Goal: Task Accomplishment & Management: Use online tool/utility

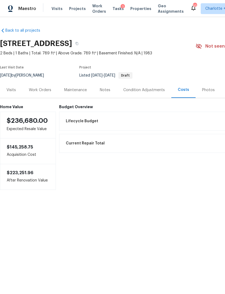
click at [53, 9] on span "Visits" at bounding box center [57, 8] width 11 height 5
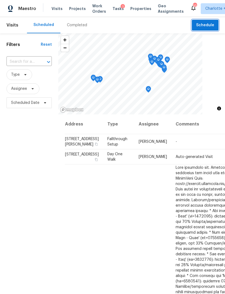
click at [207, 23] on span "Schedule" at bounding box center [205, 25] width 18 height 7
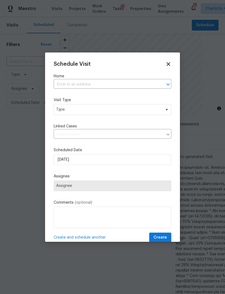
click at [112, 84] on input "text" at bounding box center [105, 84] width 103 height 8
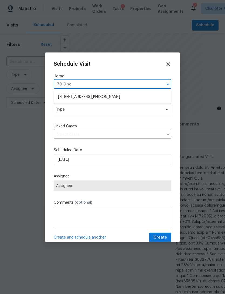
type input "7019 son"
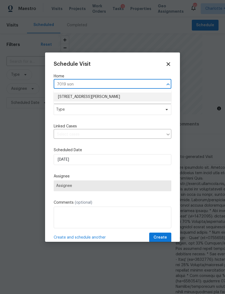
click at [117, 97] on li "[STREET_ADDRESS][PERSON_NAME]" at bounding box center [113, 96] width 118 height 9
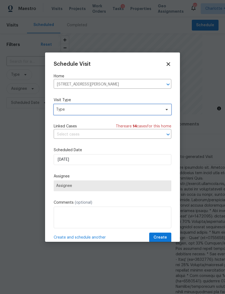
click at [118, 111] on span "Type" at bounding box center [108, 109] width 105 height 5
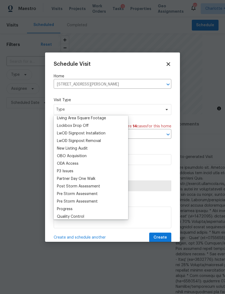
scroll to position [274, 0]
click at [93, 149] on div "New Listing Audit" at bounding box center [90, 149] width 71 height 8
click at [86, 146] on div "New Listing Audit" at bounding box center [72, 148] width 31 height 5
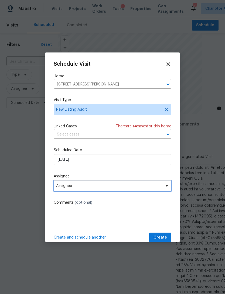
click at [105, 186] on span "Assignee" at bounding box center [109, 185] width 106 height 4
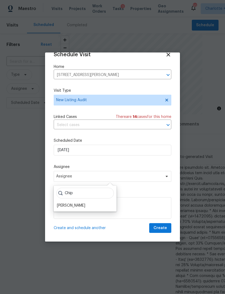
scroll to position [11, 0]
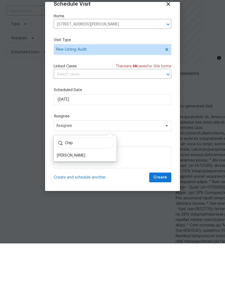
type input "Chip"
click at [92, 202] on div "[PERSON_NAME]" at bounding box center [85, 206] width 60 height 8
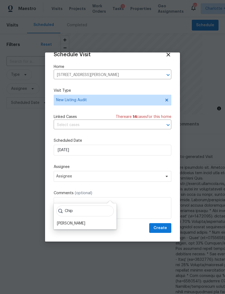
click at [62, 220] on div "[PERSON_NAME]" at bounding box center [71, 222] width 28 height 5
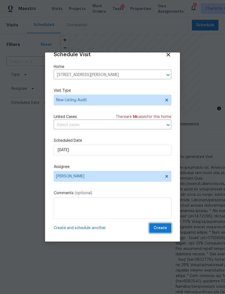
click at [166, 228] on span "Create" at bounding box center [161, 227] width 14 height 7
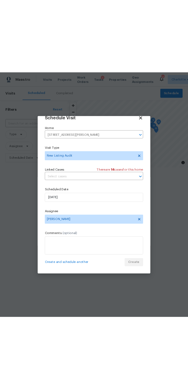
scroll to position [0, 0]
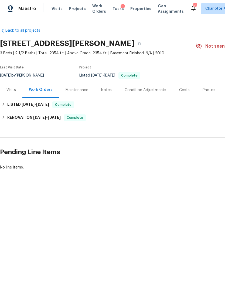
click at [186, 88] on div "Costs" at bounding box center [184, 89] width 11 height 5
